Goal: Find specific fact: Find specific fact

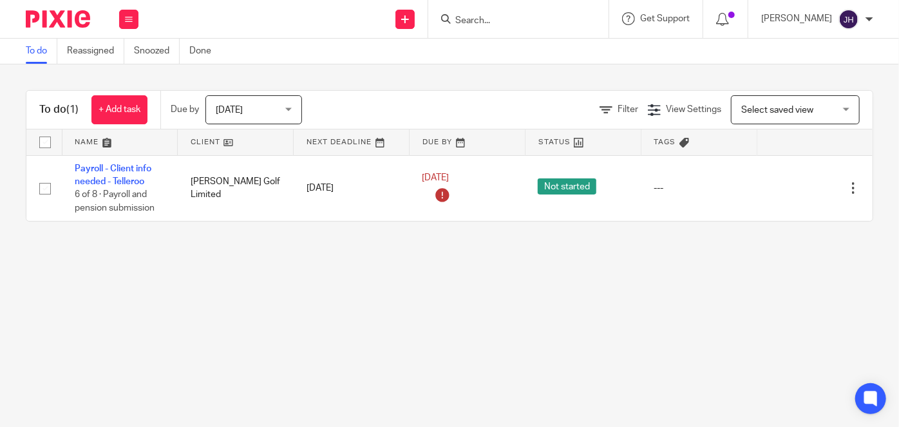
click at [535, 13] on form at bounding box center [522, 19] width 137 height 16
click at [530, 25] on input "Search" at bounding box center [512, 21] width 116 height 12
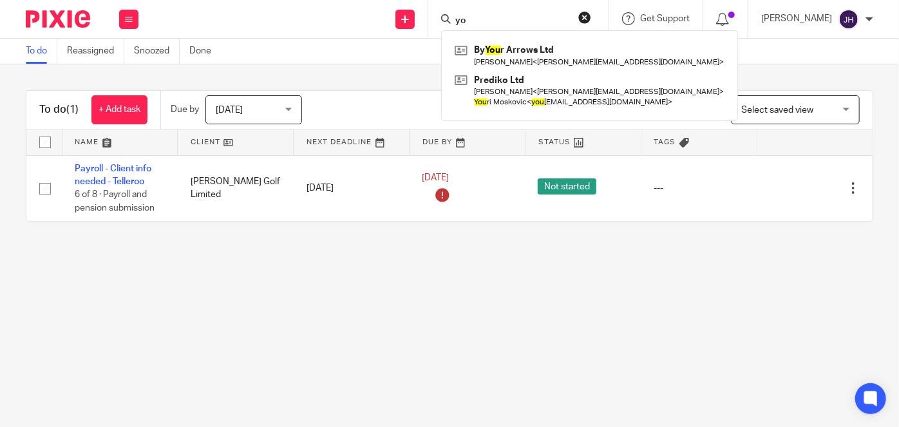
type input "y"
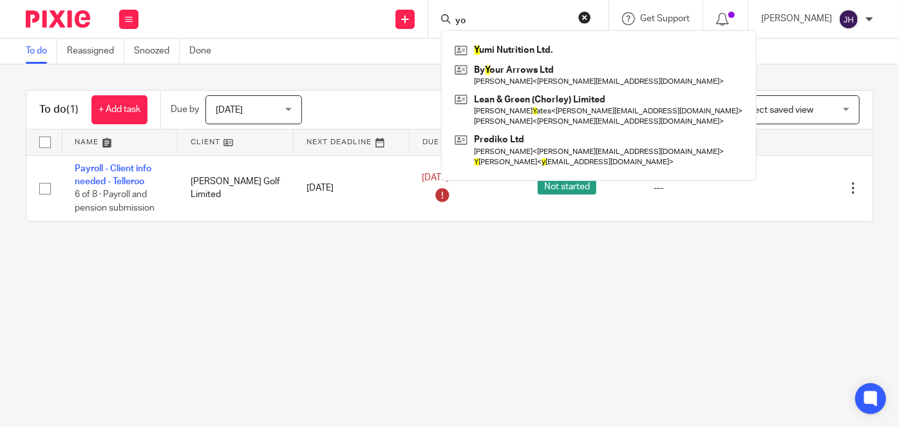
type input "y"
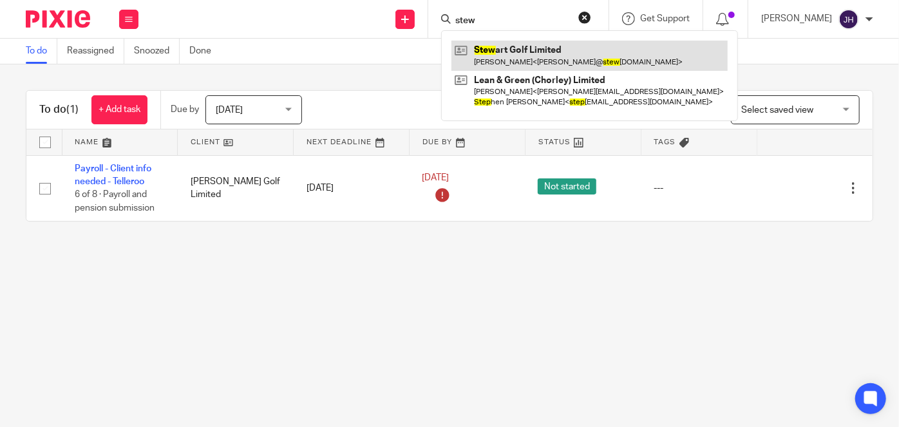
type input "stew"
click at [556, 48] on link at bounding box center [589, 56] width 276 height 30
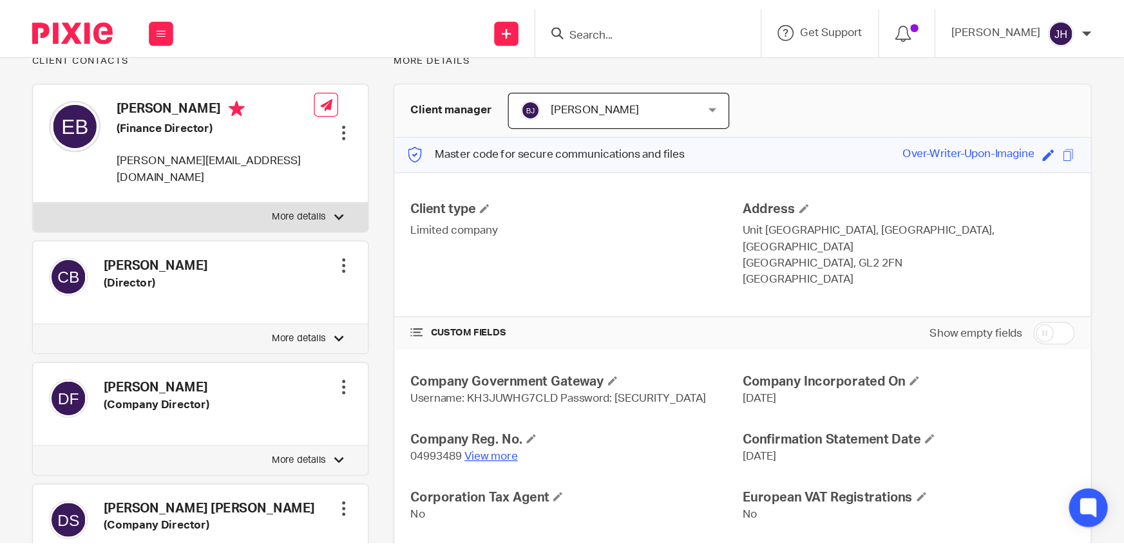
scroll to position [117, 0]
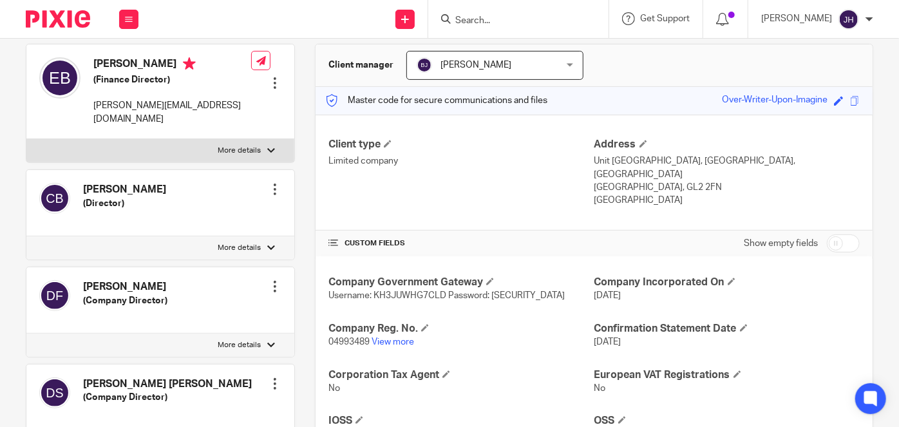
click at [400, 291] on span "Username: KH3JUWHG7CLD Password: [SECURITY_DATA]" at bounding box center [446, 295] width 236 height 9
copy span "KH3JUWHG7CLD"
click at [524, 289] on p "Username: KH3JUWHG7CLD Password: [SECURITY_DATA]" at bounding box center [460, 295] width 265 height 13
click at [523, 289] on p "Username: KH3JUWHG7CLD Password: [SECURITY_DATA]" at bounding box center [460, 295] width 265 height 13
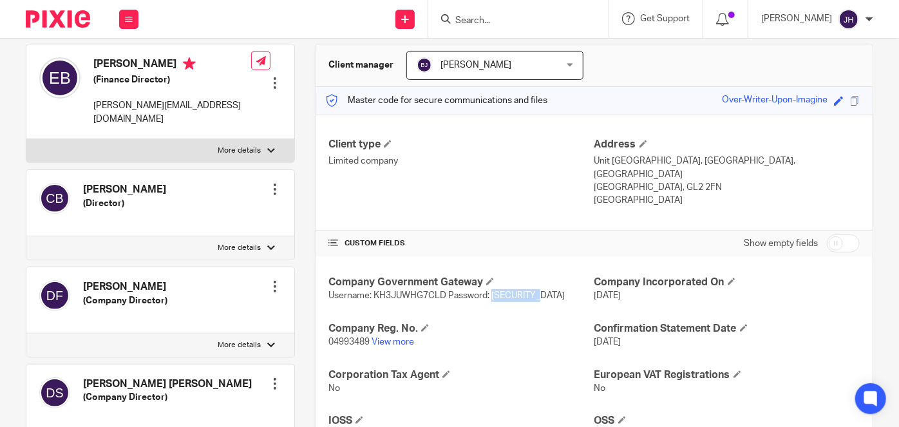
copy span "hytork4580"
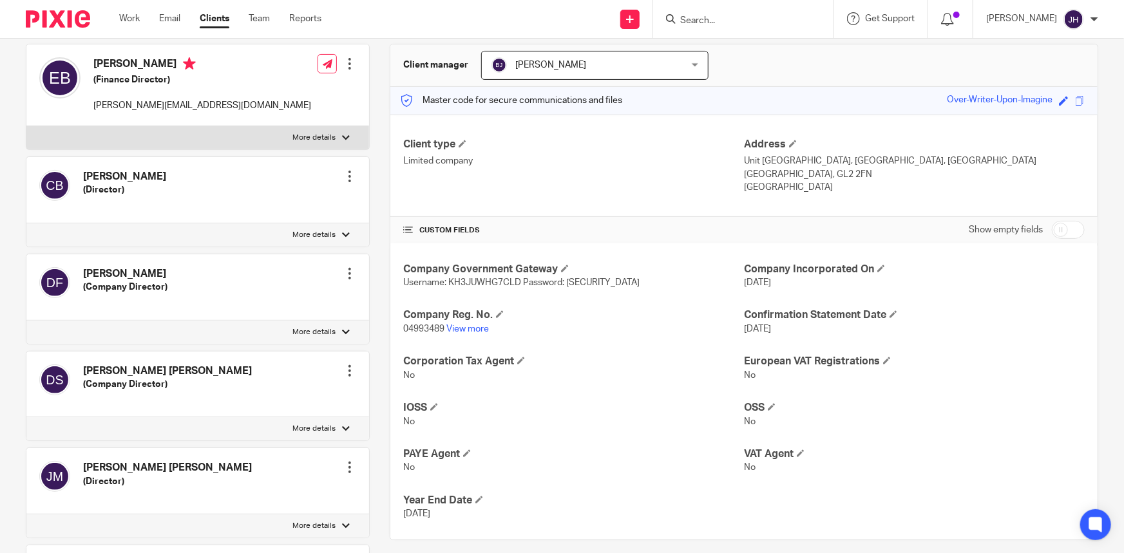
click at [526, 296] on div "Company Government Gateway Username: KH3JUWHG7CLD Password: [SECURITY_DATA] Com…" at bounding box center [743, 391] width 707 height 297
click at [481, 287] on p "Username: KH3JUWHG7CLD Password: [SECURITY_DATA]" at bounding box center [573, 282] width 341 height 13
copy span "KH3JUWHG7CLD"
click at [584, 278] on span "Username: KH3JUWHG7CLD Password: [SECURITY_DATA]" at bounding box center [521, 282] width 236 height 9
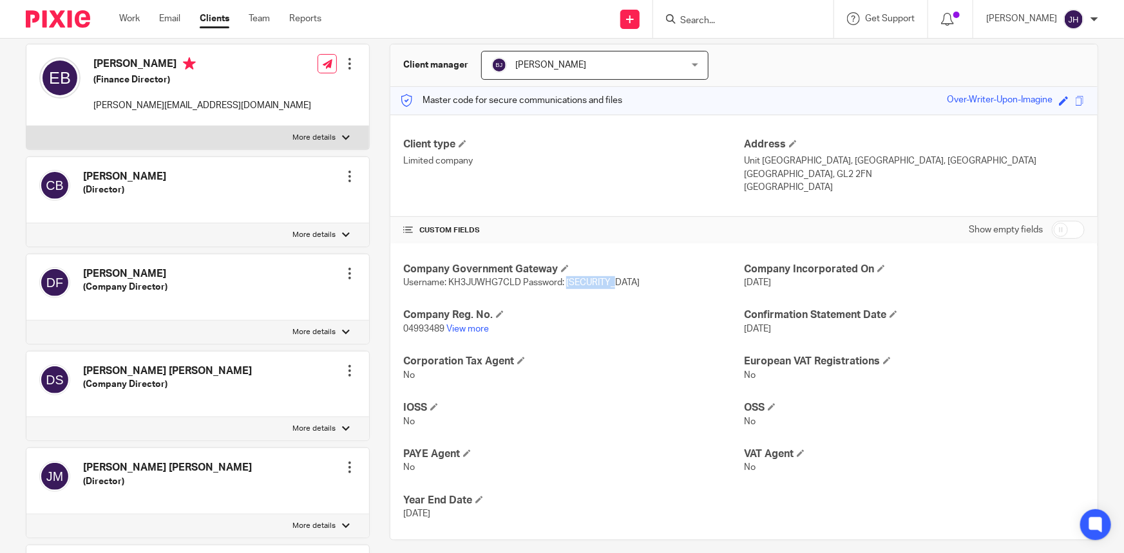
click at [584, 278] on span "Username: KH3JUWHG7CLD Password: [SECURITY_DATA]" at bounding box center [521, 282] width 236 height 9
copy span "hytork4580"
